Goal: Feedback & Contribution: Submit feedback/report problem

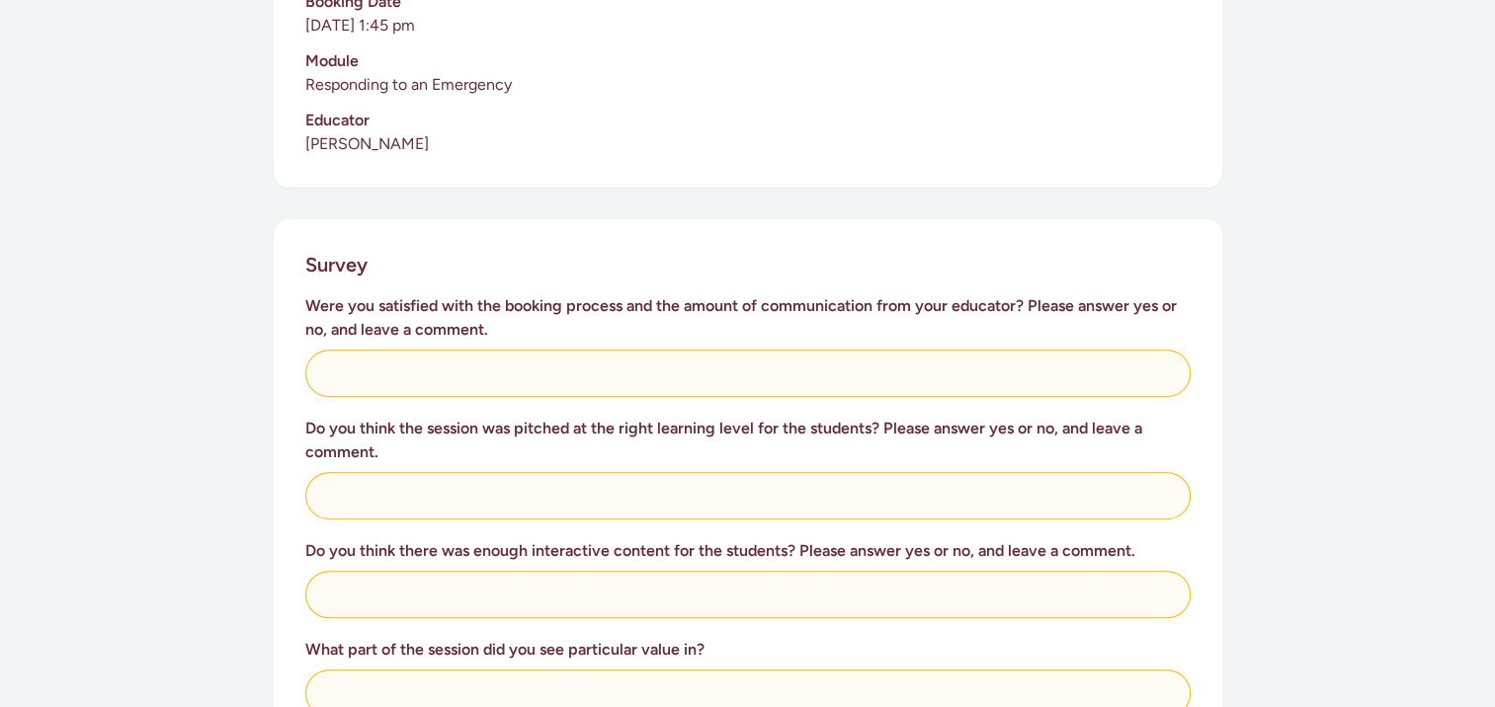
scroll to position [612, 0]
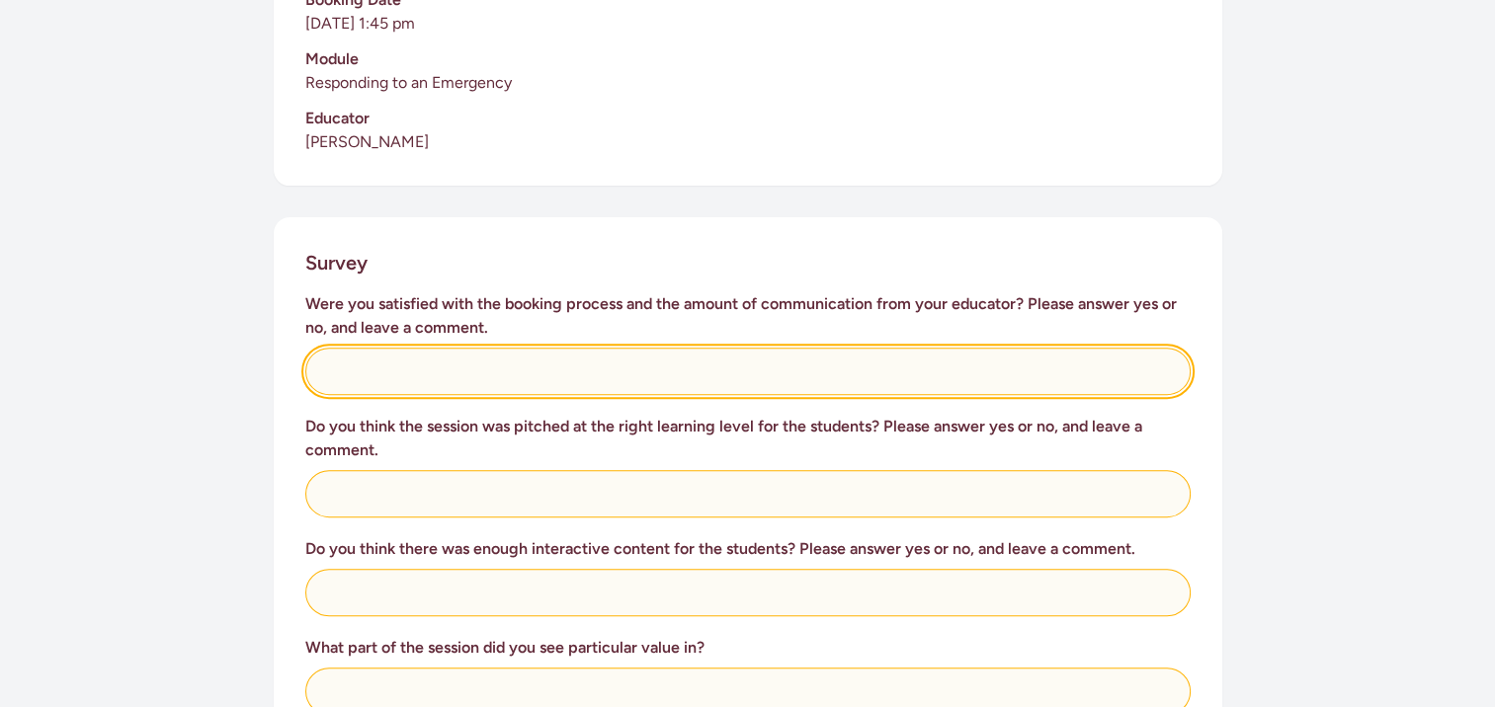
click at [581, 349] on input "text" at bounding box center [747, 371] width 885 height 47
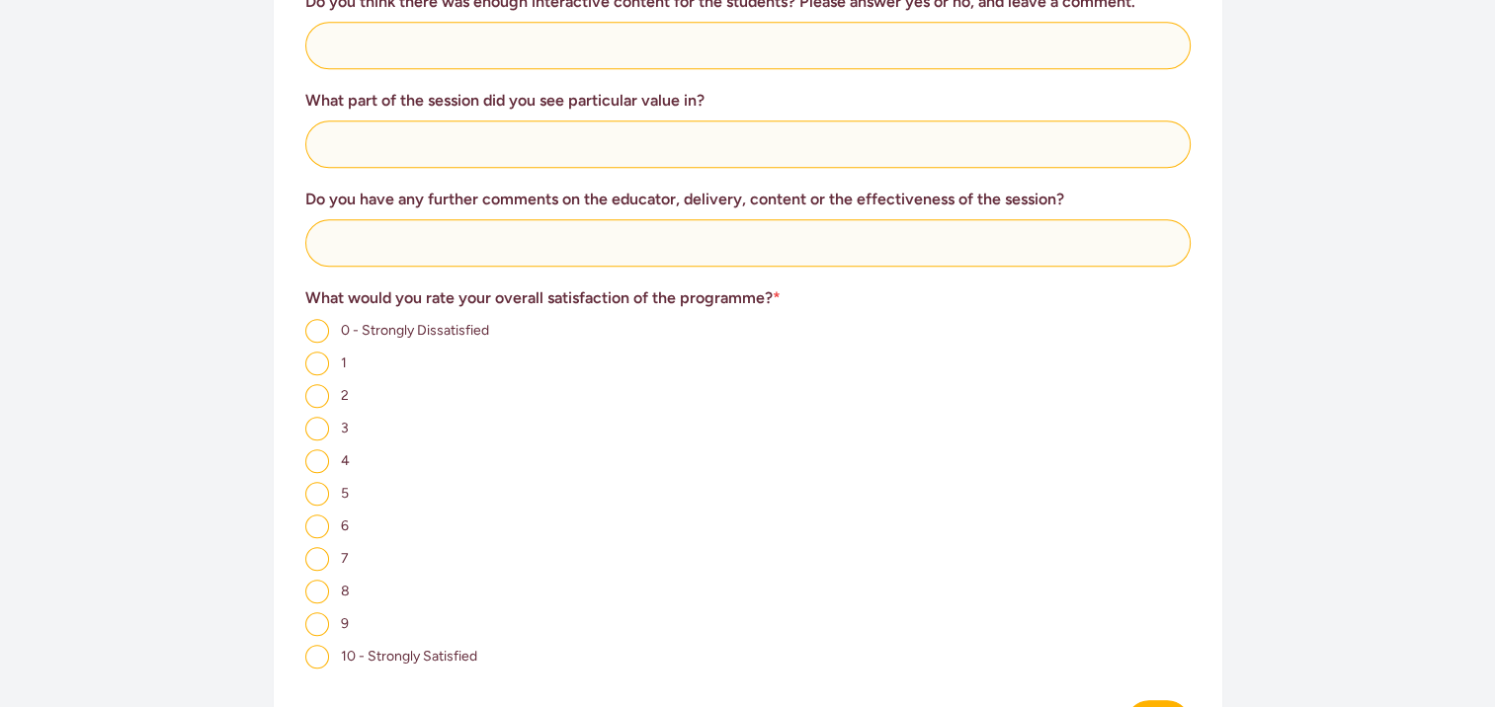
click at [581, 351] on div "1" at bounding box center [747, 363] width 885 height 25
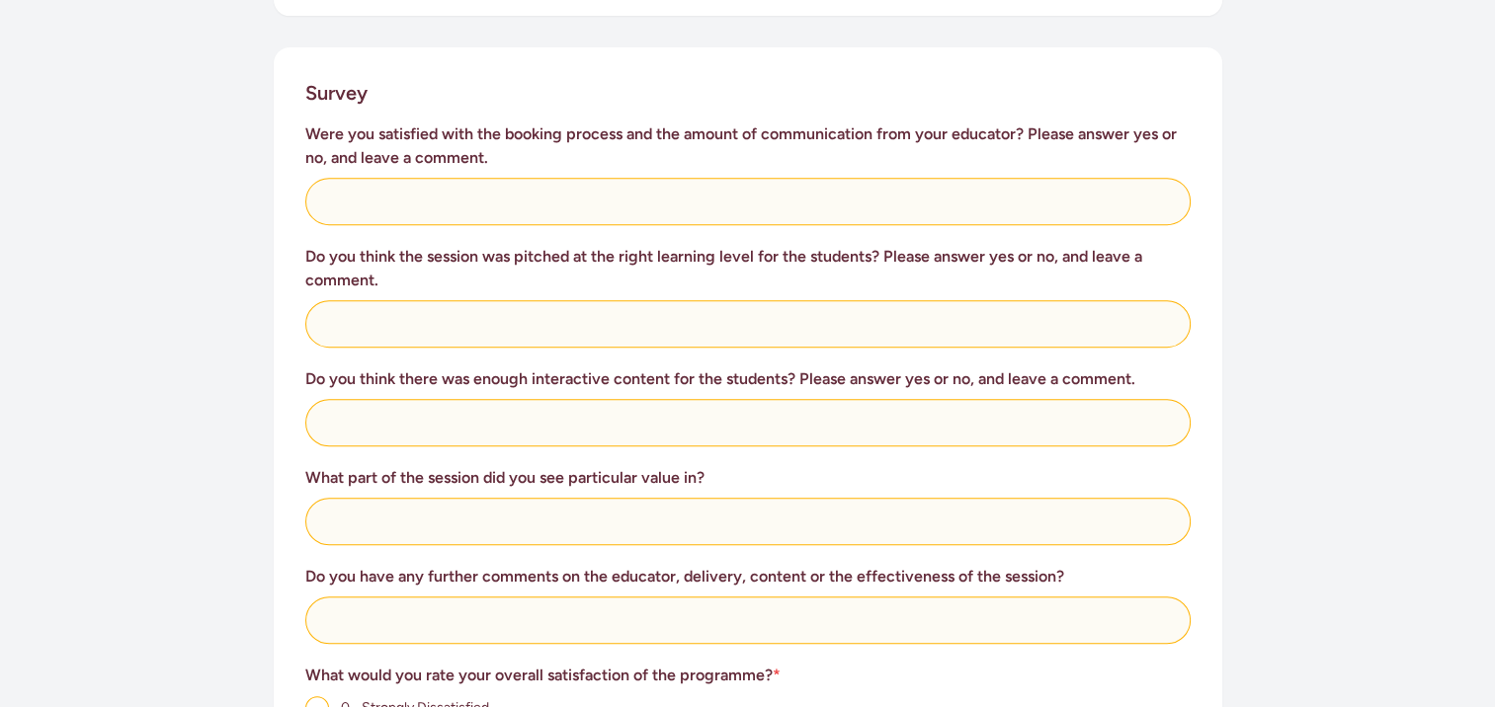
scroll to position [778, 0]
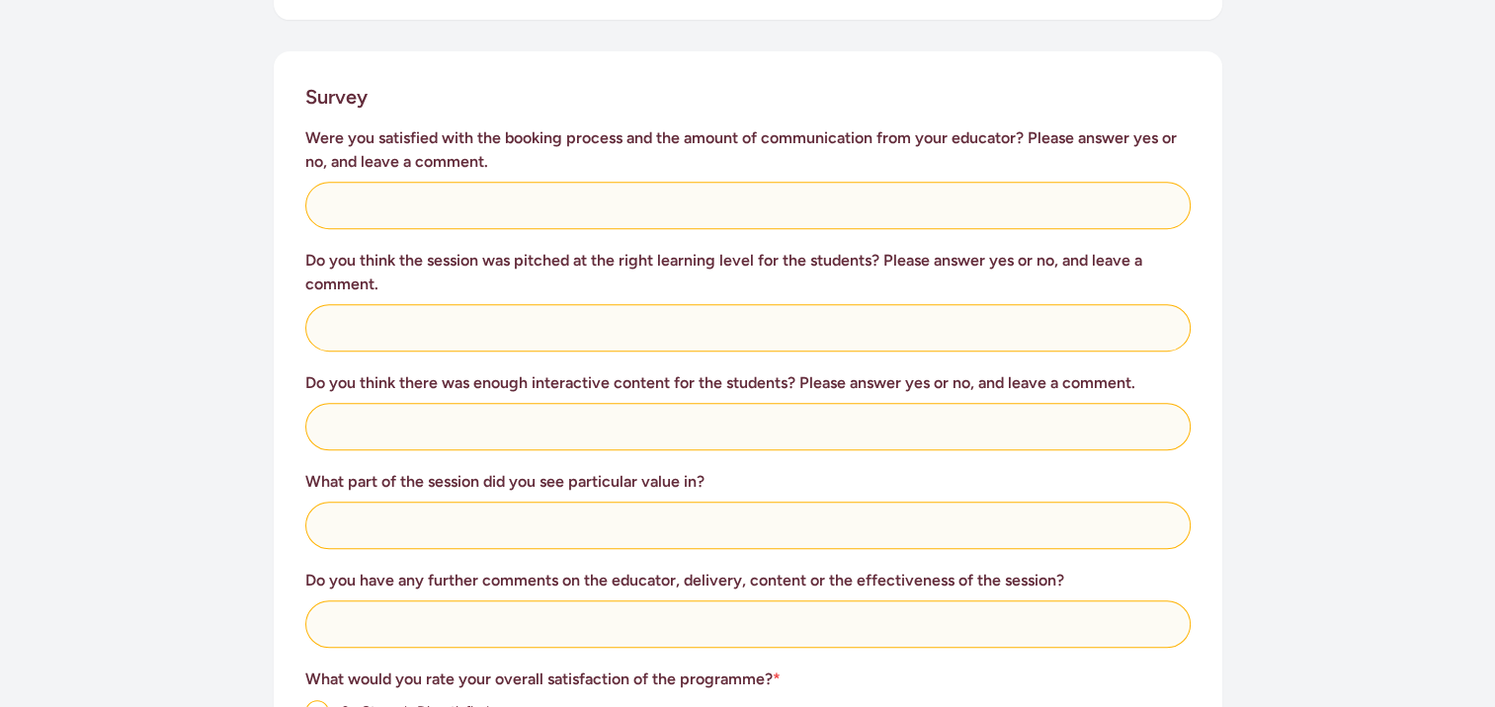
click at [581, 371] on h3 "Do you think there was enough interactive content for the students? Please answ…" at bounding box center [747, 383] width 885 height 24
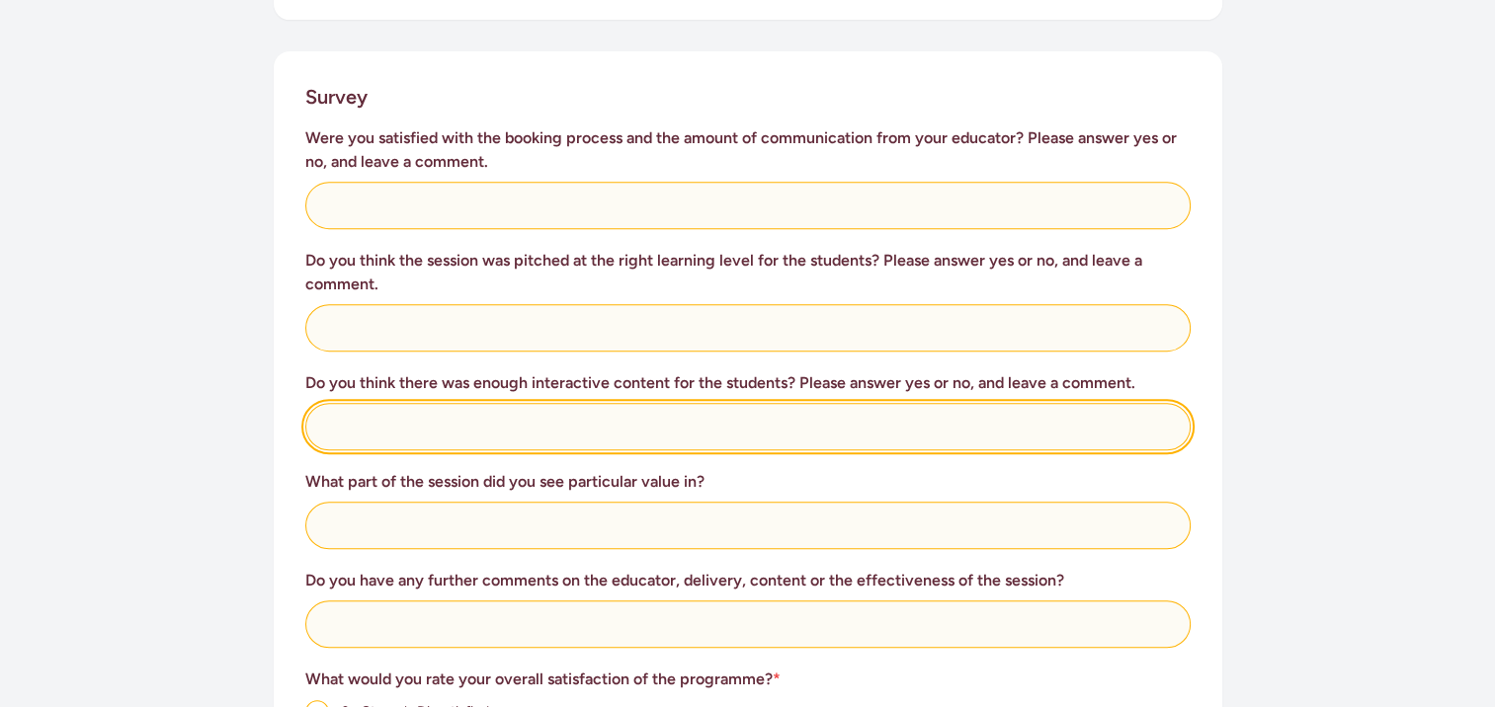
click at [569, 403] on input "text" at bounding box center [747, 426] width 885 height 47
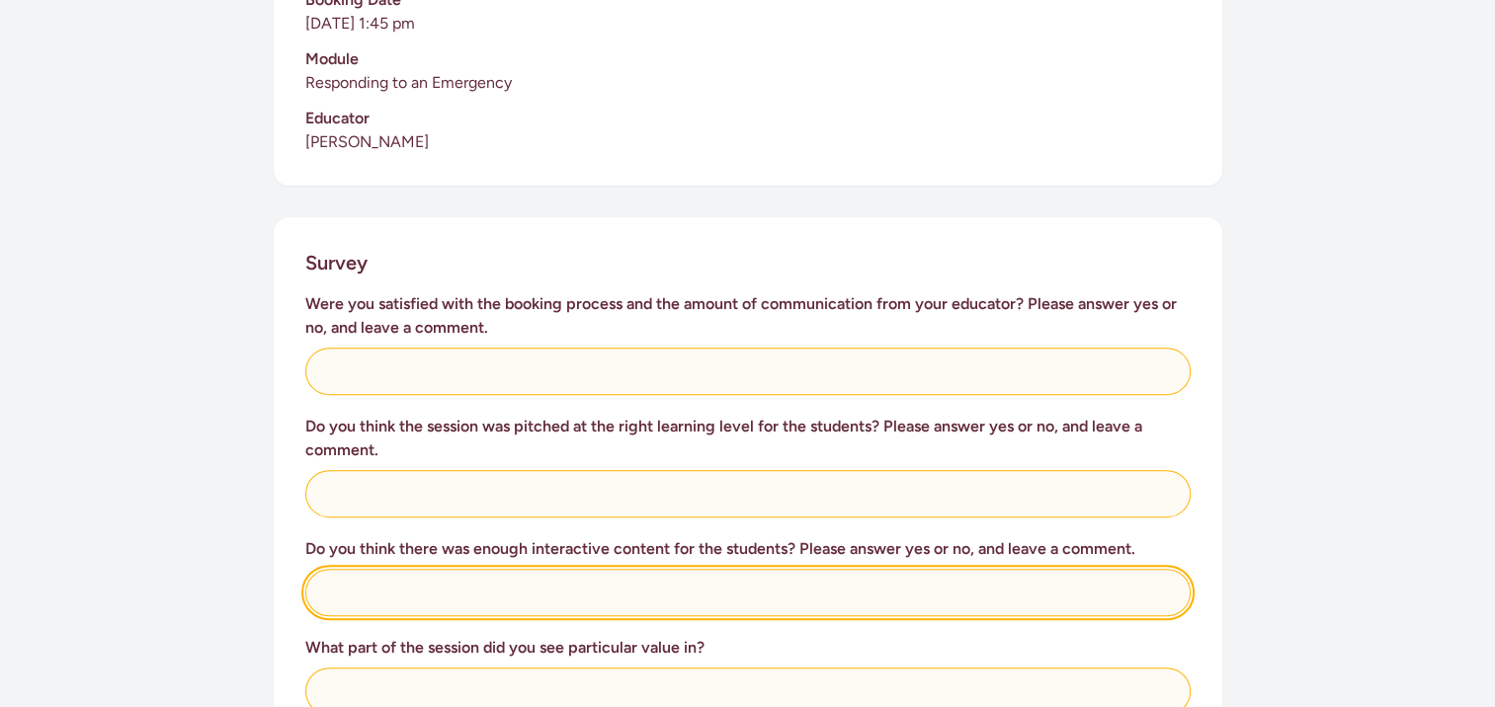
scroll to position [630, 0]
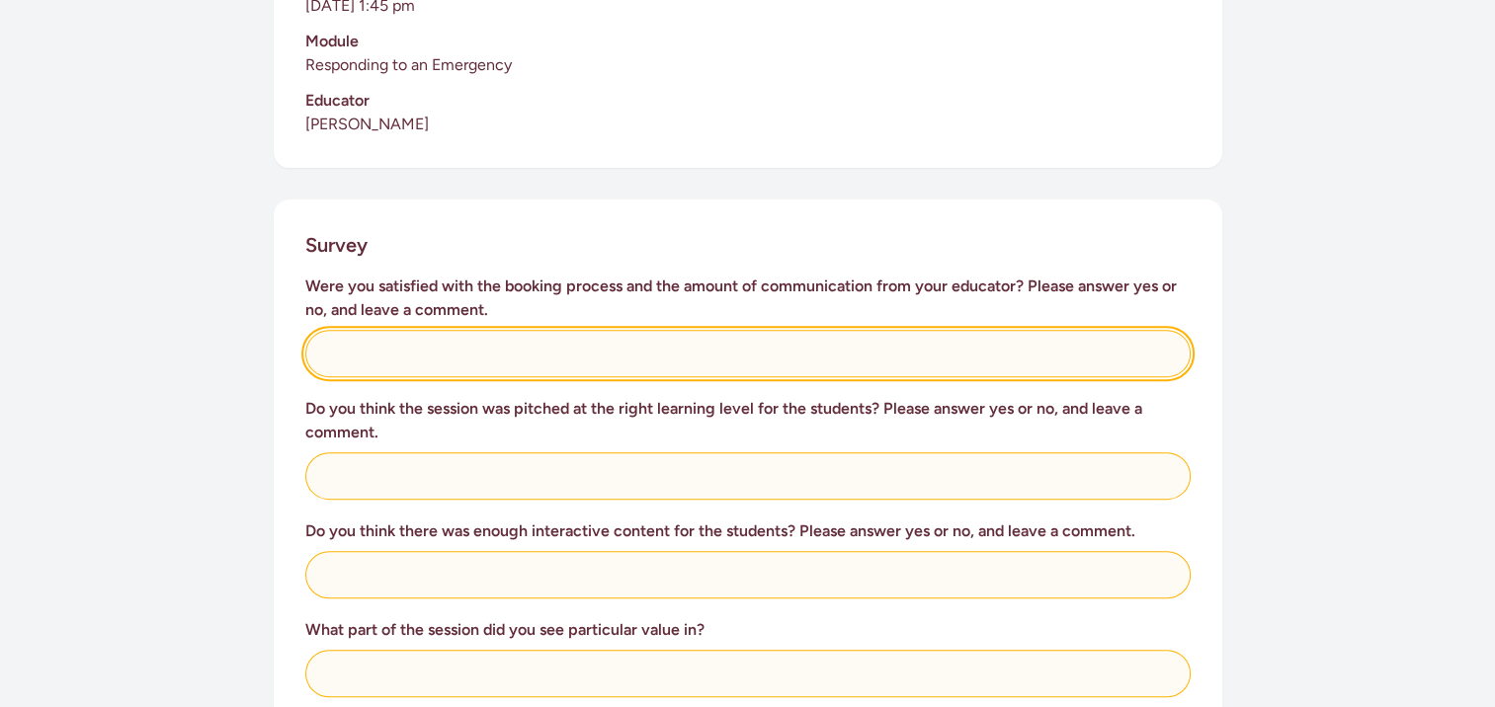
click at [690, 330] on input "text" at bounding box center [747, 353] width 885 height 47
type input "Yes"
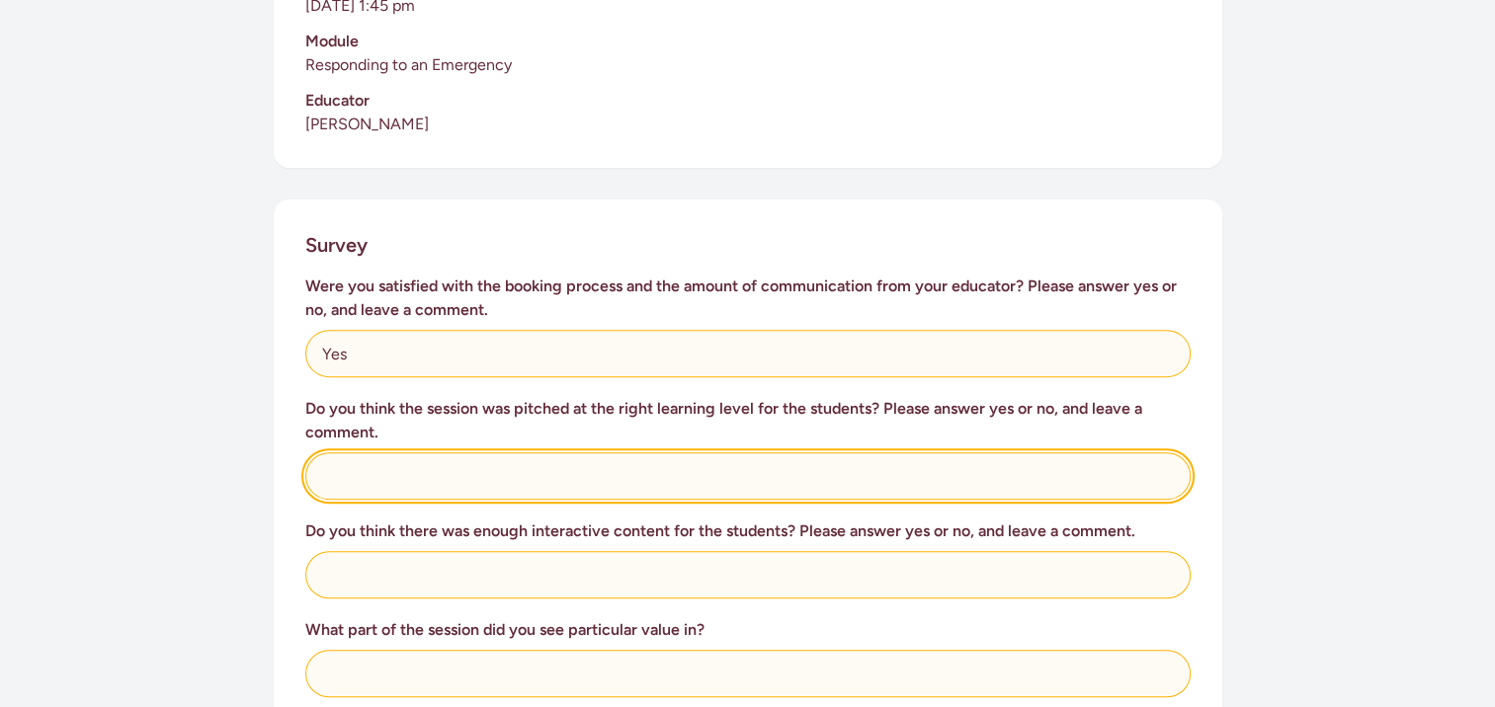
click at [636, 452] on input "text" at bounding box center [747, 475] width 885 height 47
type input "N"
click at [636, 454] on input "The 2 year olds were not interested." at bounding box center [747, 475] width 885 height 47
click at [321, 452] on input "The 2-year-olds were not interested." at bounding box center [747, 475] width 885 height 47
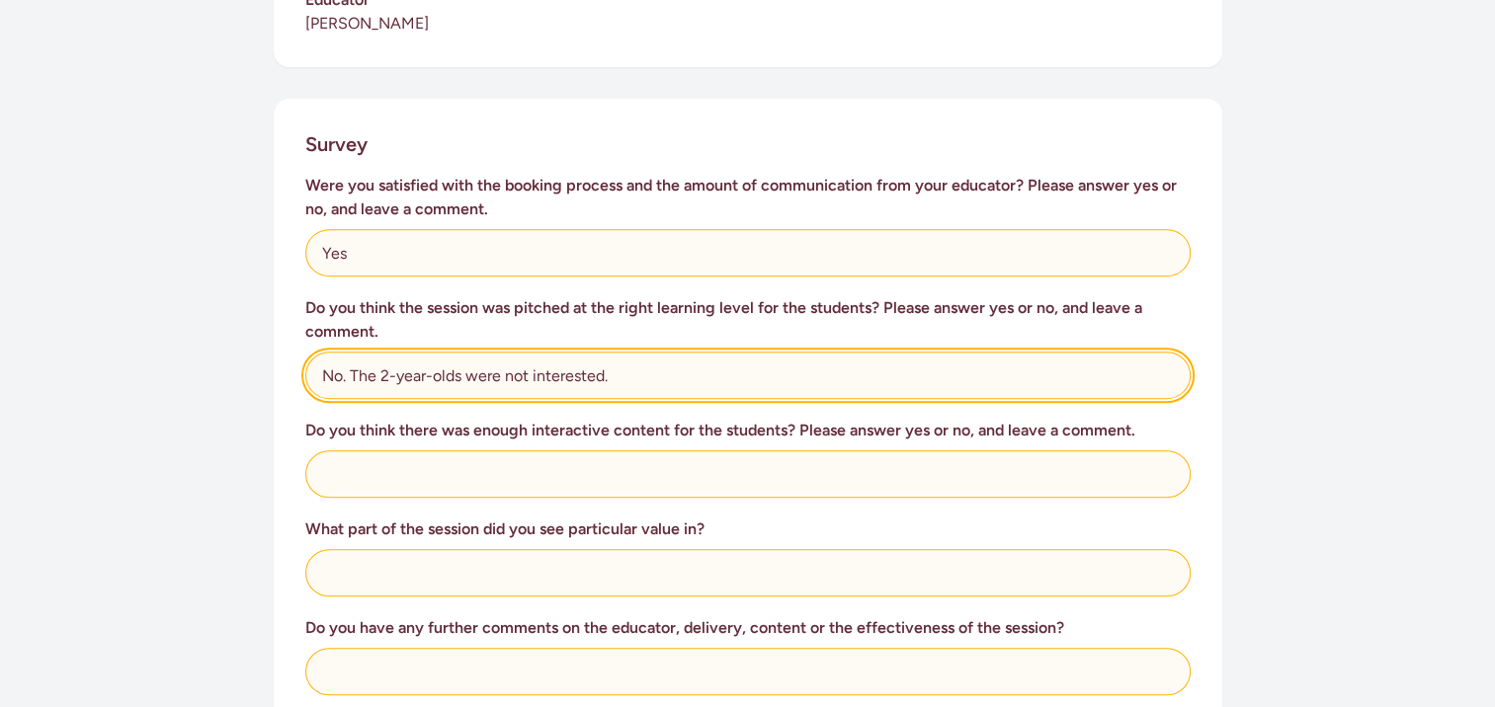
scroll to position [738, 0]
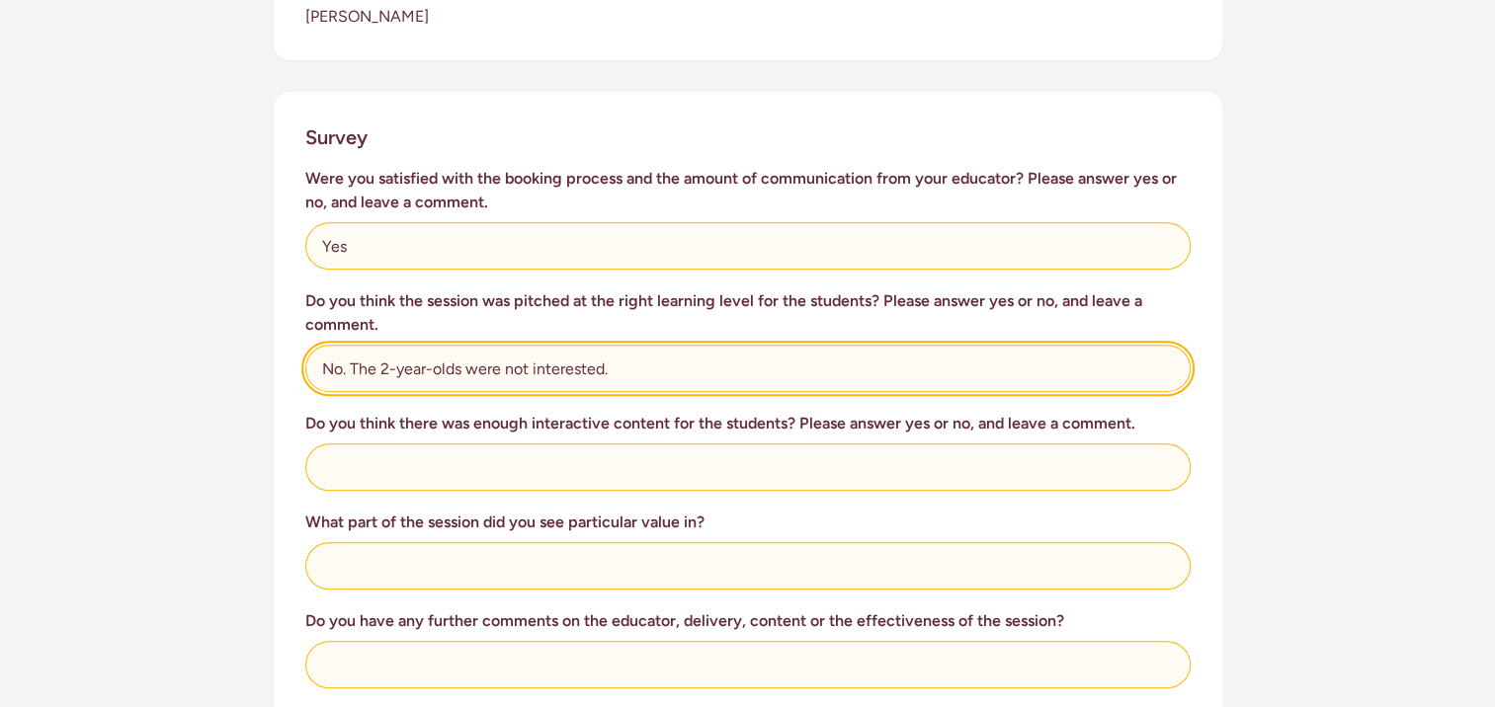
type input "No. The 2-year-olds were not interested."
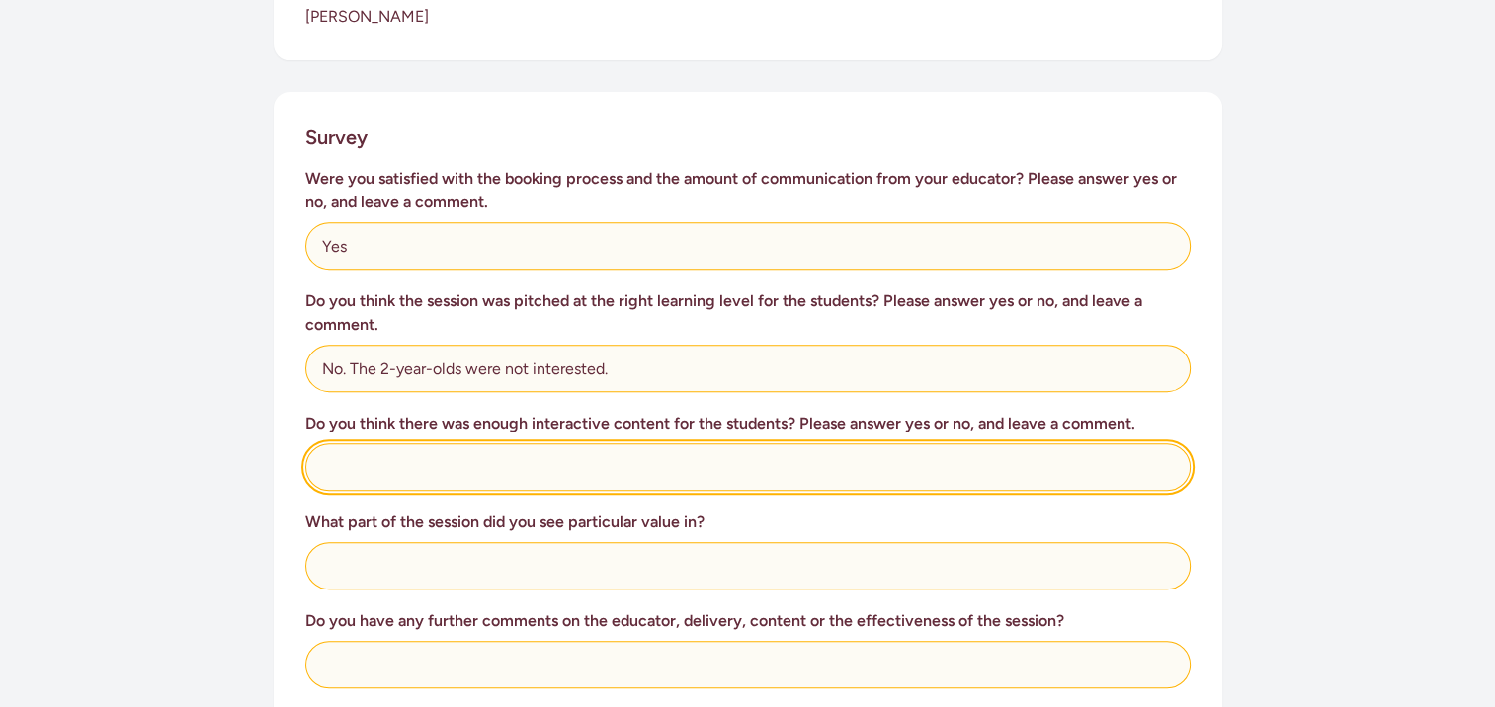
click at [458, 447] on input "text" at bounding box center [747, 467] width 885 height 47
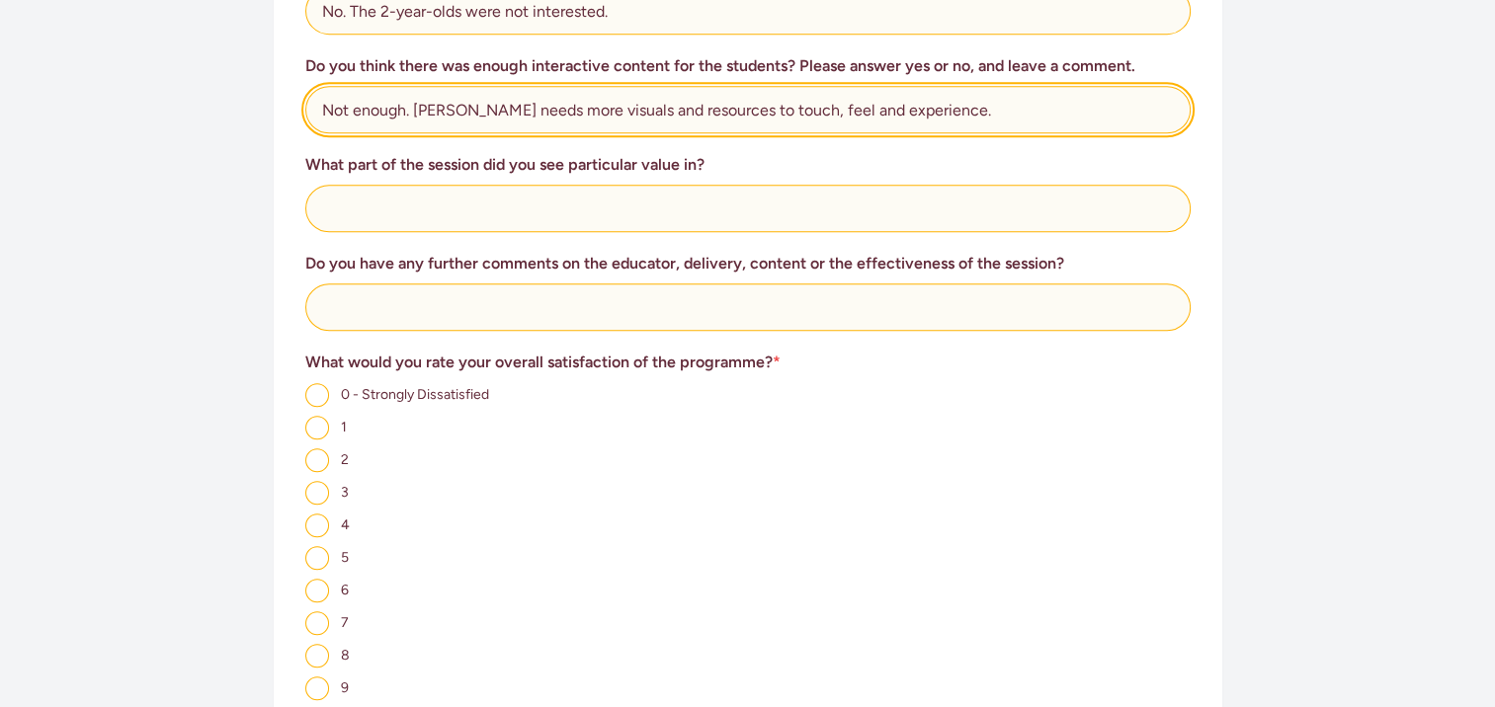
scroll to position [1109, 0]
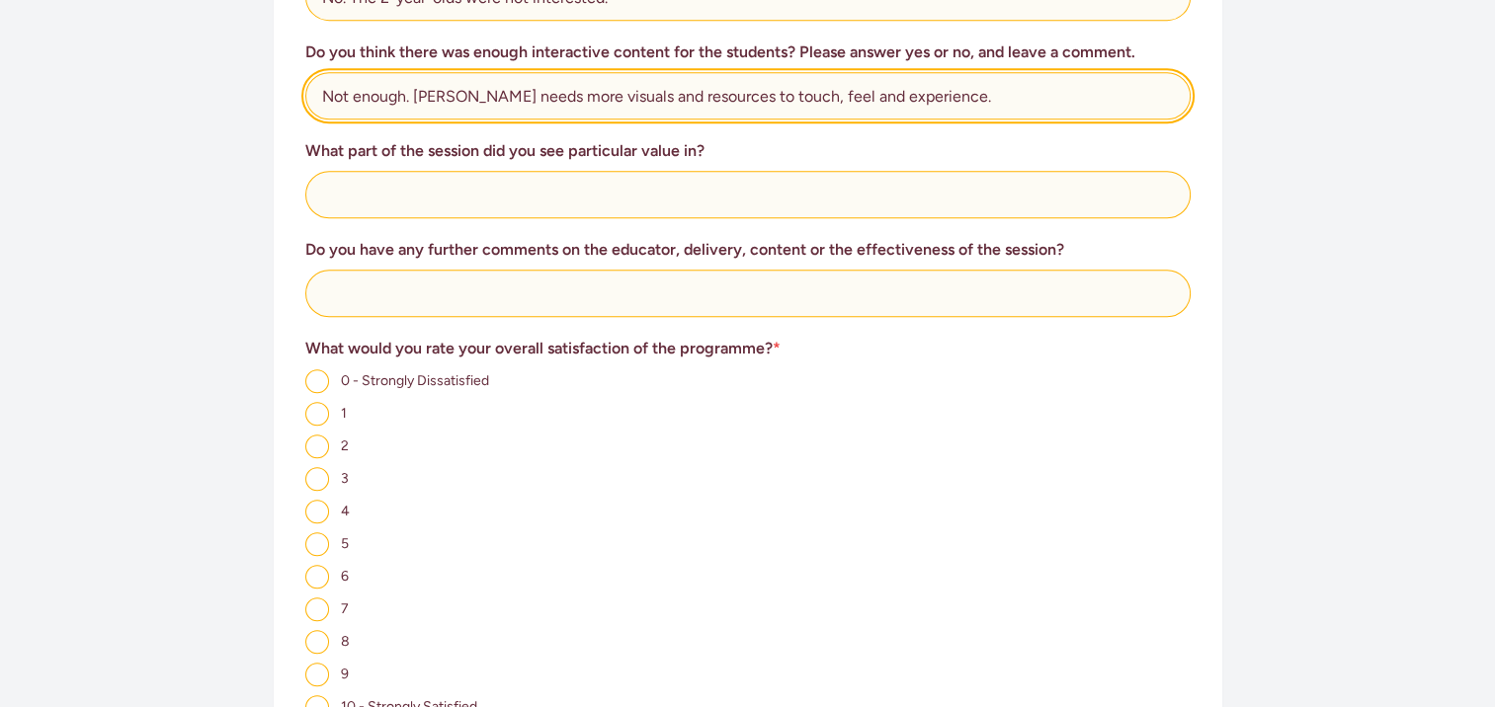
type input "Not enough. [PERSON_NAME] needs more visuals and resources to touch, feel and e…"
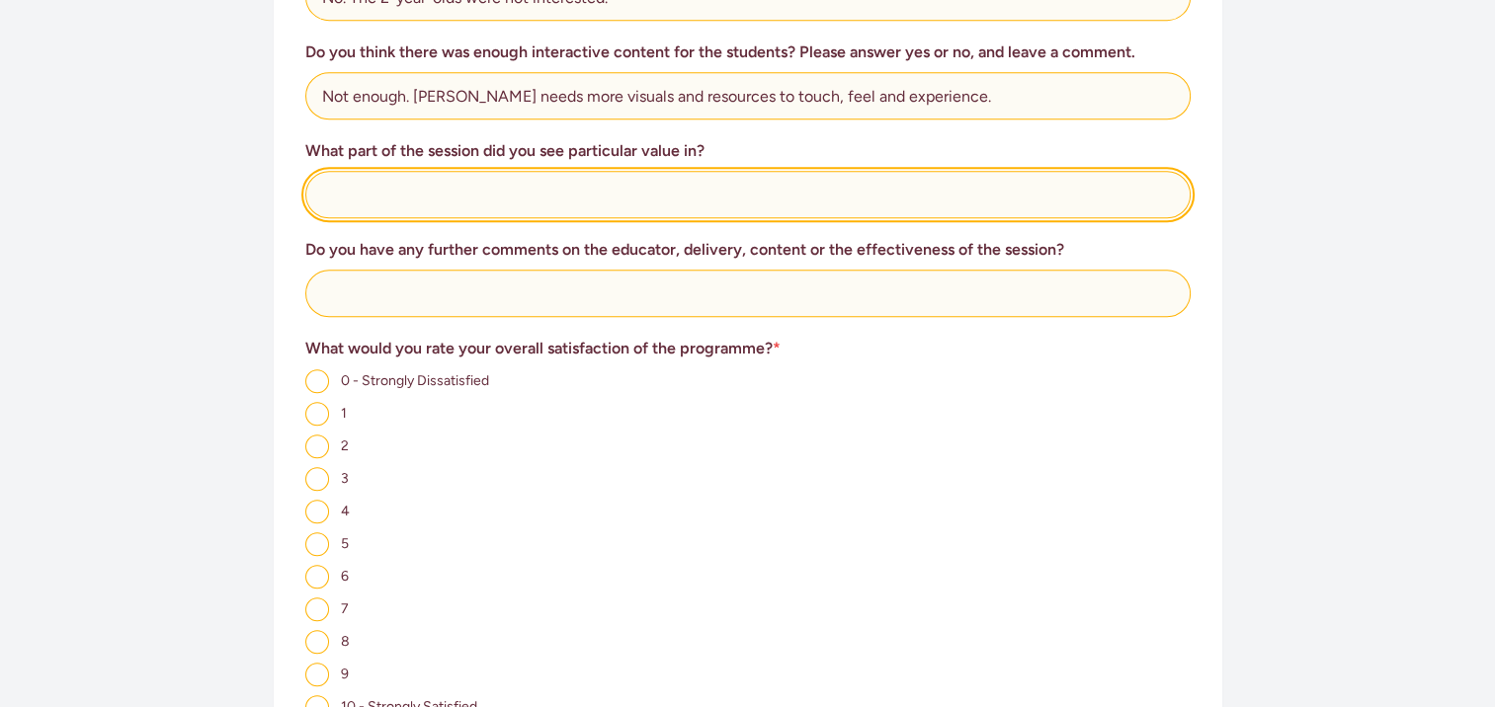
click at [431, 171] on input "text" at bounding box center [747, 194] width 885 height 47
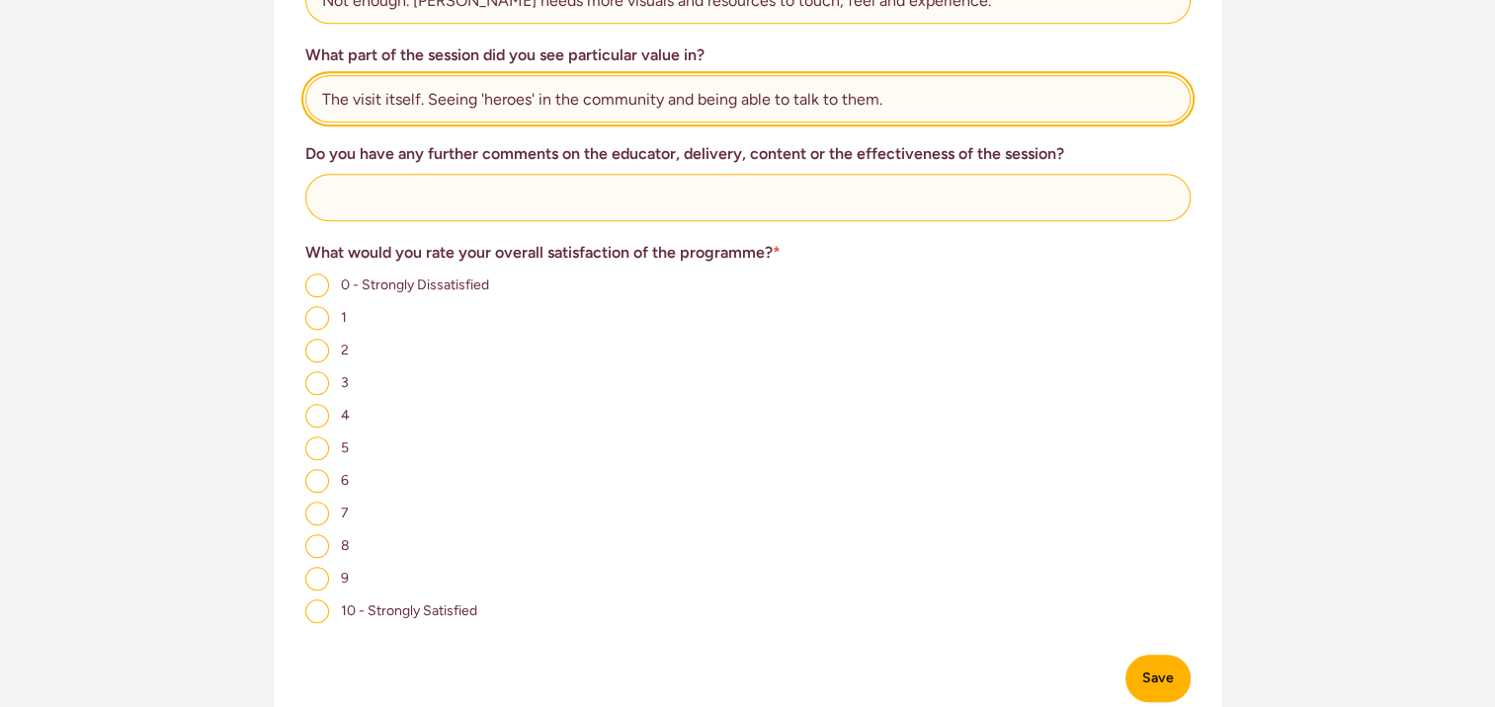
scroll to position [1221, 0]
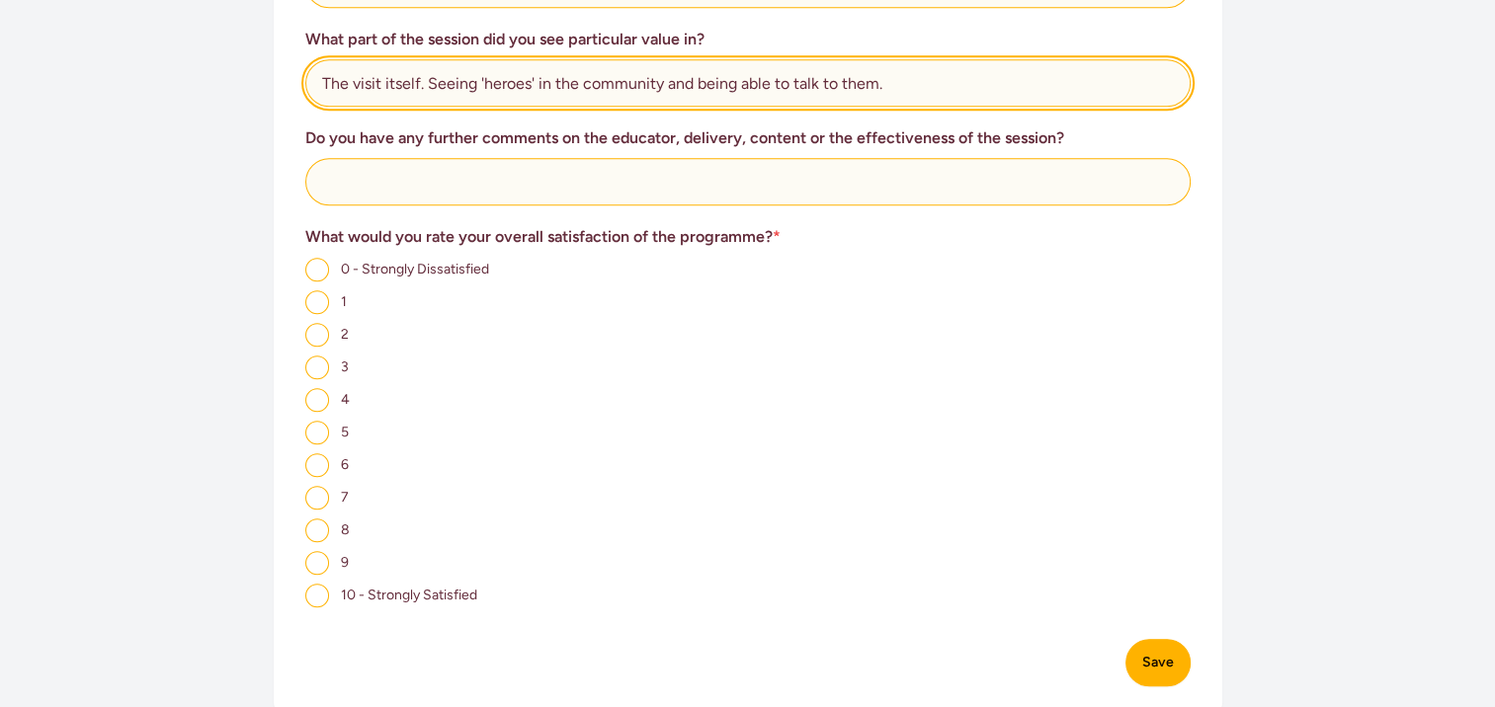
type input "The visit itself. Seeing 'heroes' in the community and being able to talk to th…"
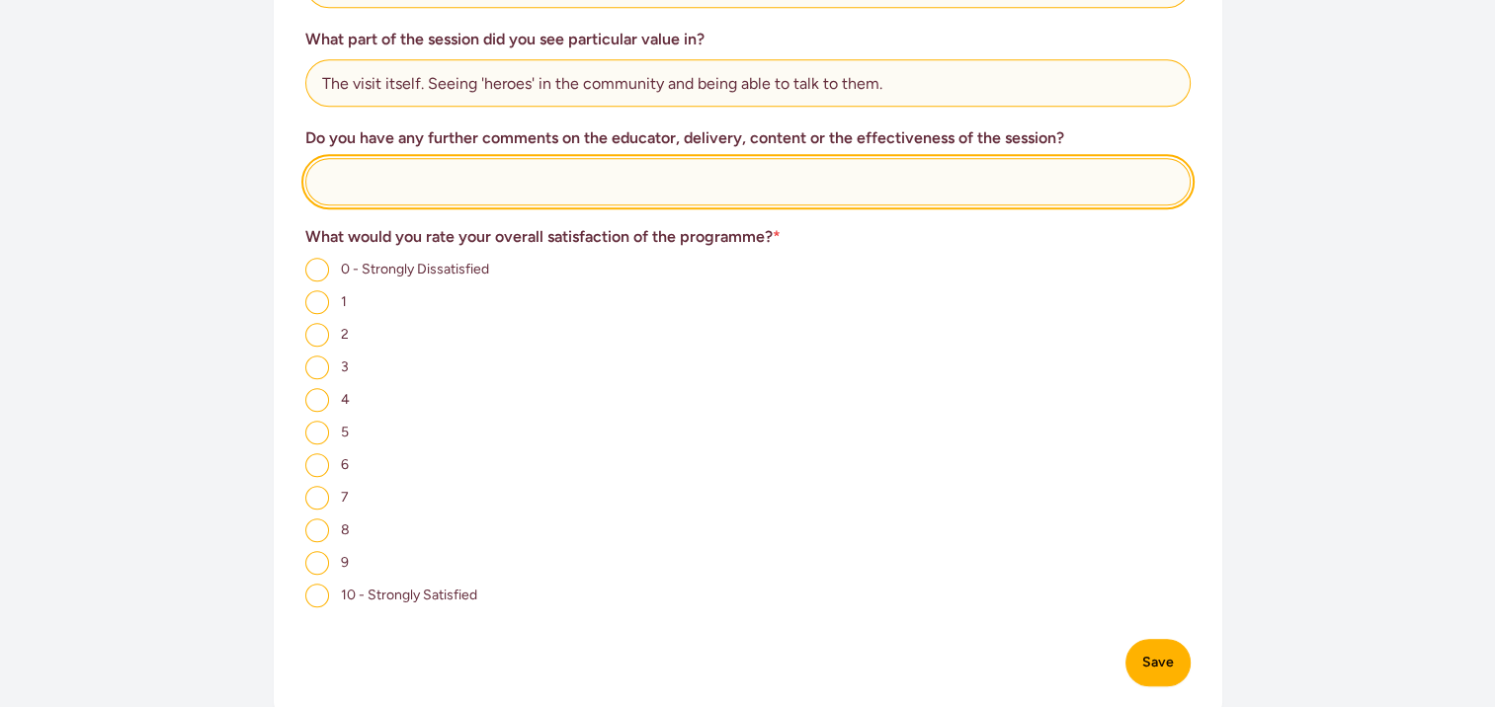
click at [383, 169] on input "text" at bounding box center [747, 181] width 885 height 47
type input "[PERSON_NAME]'s voice was too loud."
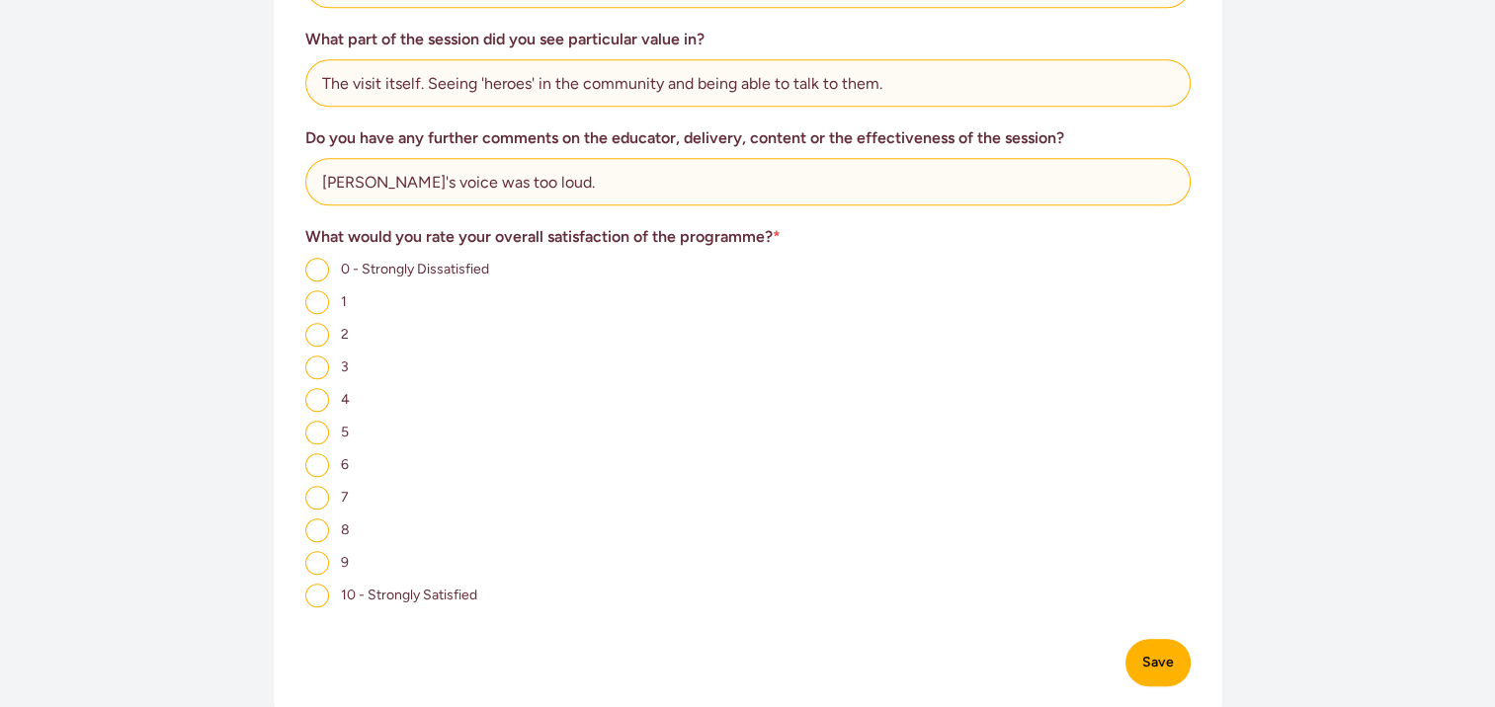
click at [320, 486] on input "7" at bounding box center [317, 498] width 24 height 24
radio input "true"
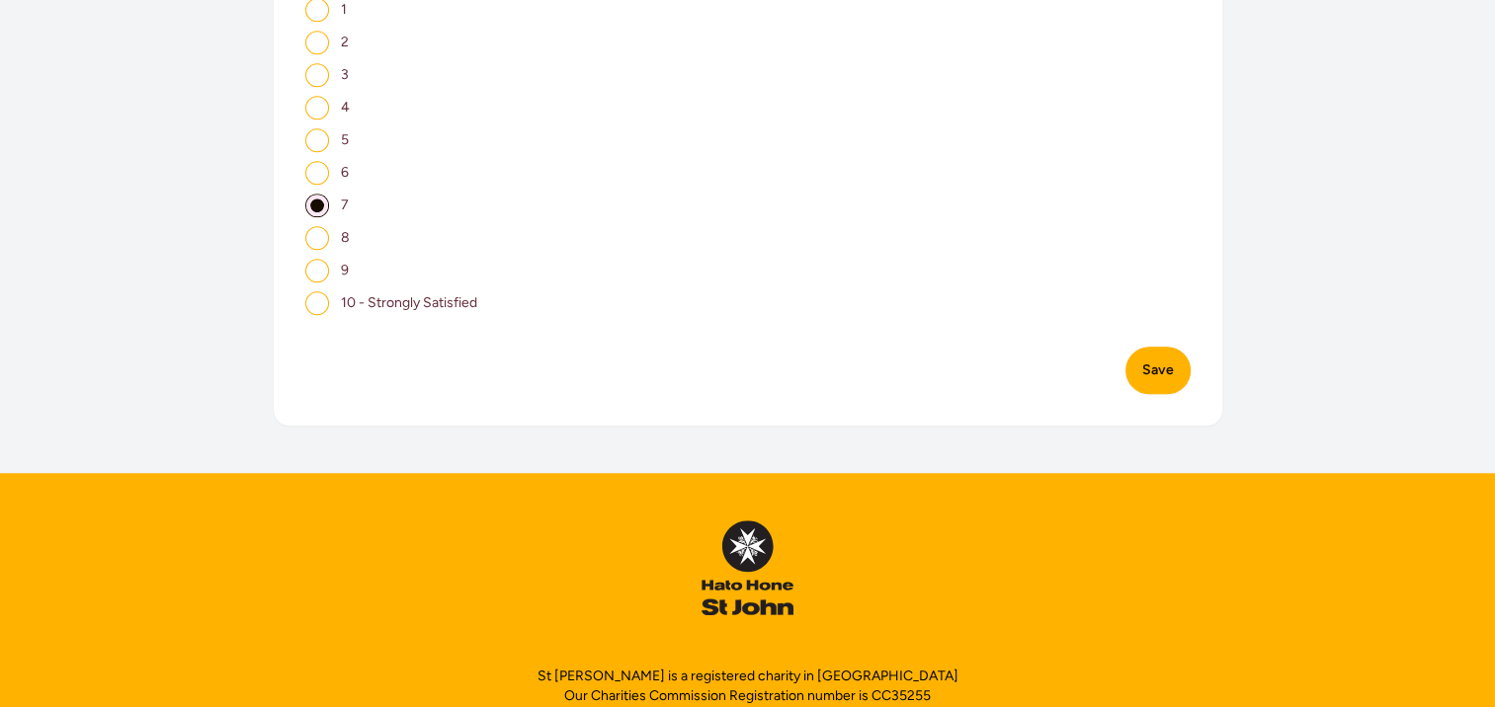
scroll to position [1621, 0]
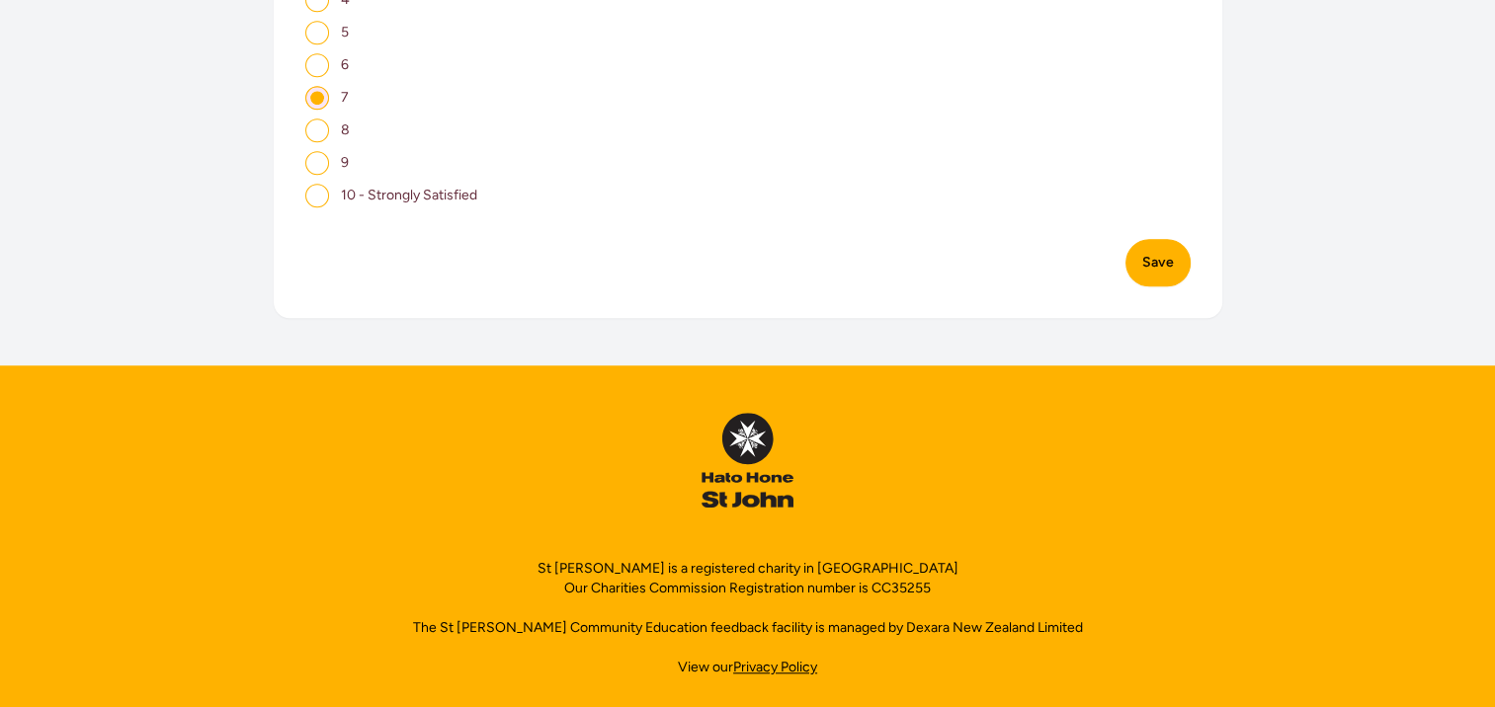
click at [1150, 251] on button "Save" at bounding box center [1157, 262] width 65 height 47
